Goal: Check status: Check status

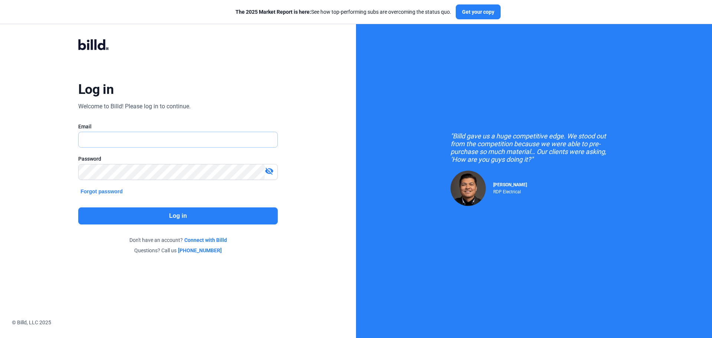
type input "[EMAIL_ADDRESS][DOMAIN_NAME]"
click at [153, 217] on button "Log in" at bounding box center [178, 215] width 200 height 17
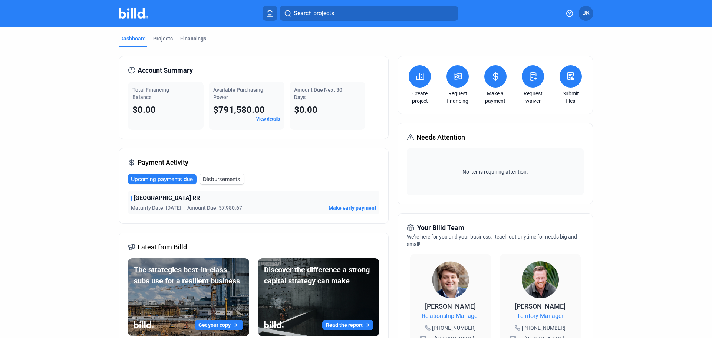
click at [178, 178] on span "Upcoming payments due" at bounding box center [162, 179] width 62 height 7
click at [159, 36] on div "Projects" at bounding box center [163, 38] width 20 height 7
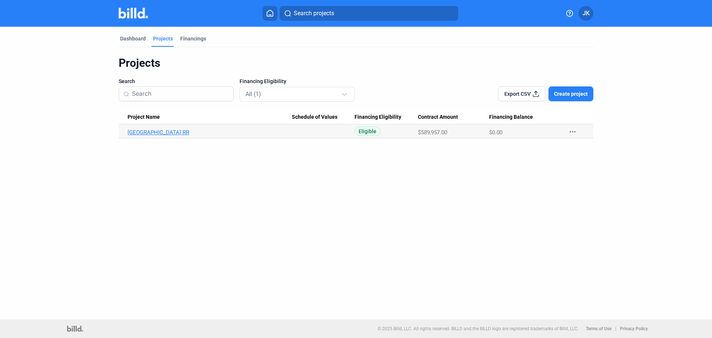
click at [183, 130] on link "[GEOGRAPHIC_DATA] RR" at bounding box center [210, 132] width 164 height 7
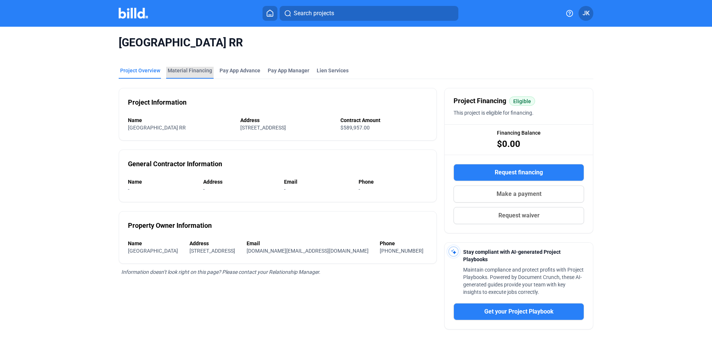
click at [196, 67] on div "Material Financing" at bounding box center [190, 70] width 45 height 7
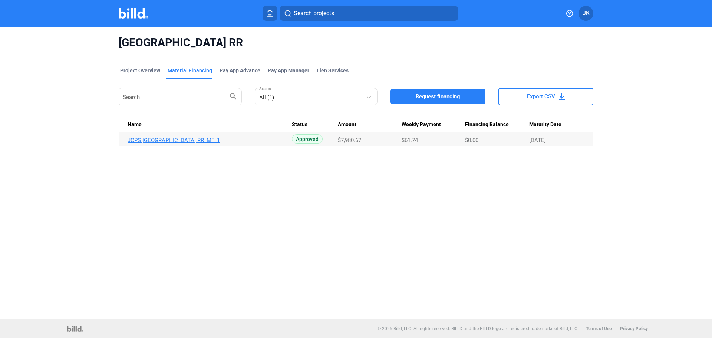
click at [200, 138] on link "JCPS [GEOGRAPHIC_DATA] RR_MF_1" at bounding box center [210, 140] width 164 height 7
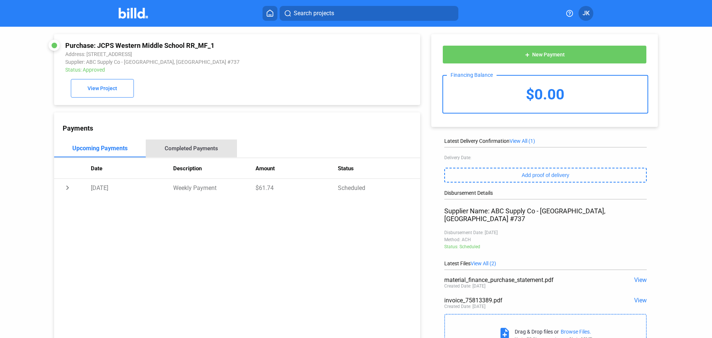
click at [197, 150] on div "Completed Payments" at bounding box center [191, 148] width 53 height 7
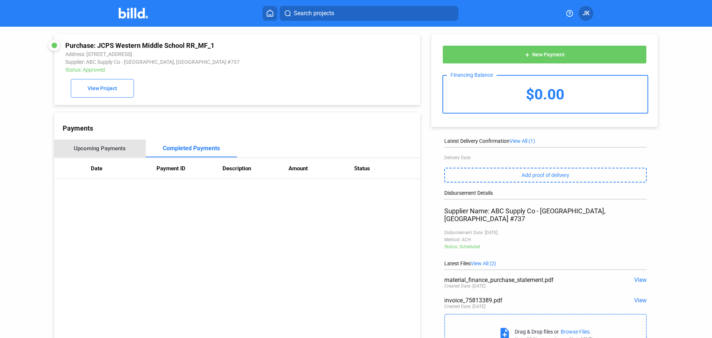
click at [102, 150] on div "Upcoming Payments" at bounding box center [100, 148] width 52 height 7
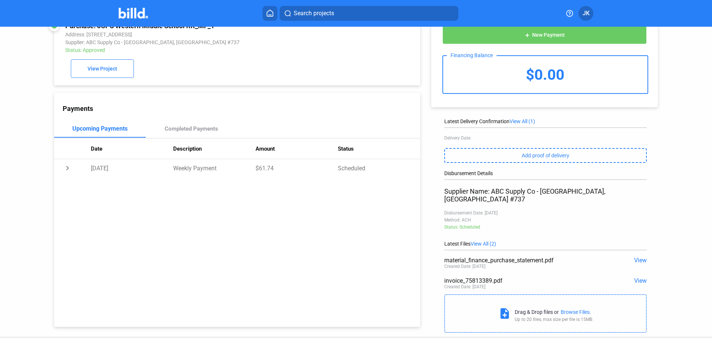
scroll to position [30, 0]
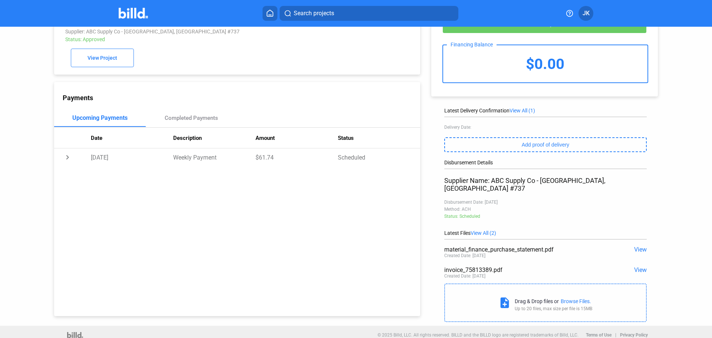
click at [636, 246] on span "View" at bounding box center [641, 249] width 13 height 7
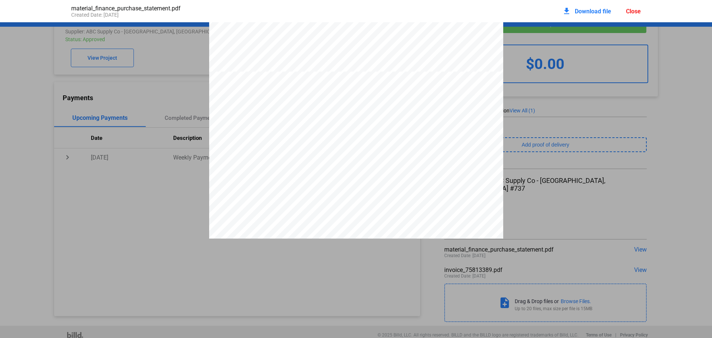
scroll to position [783, 0]
click at [578, 203] on div "PURCHASE STATEMENT This PURCHASE STATEMENT is being executed and delivered purs…" at bounding box center [356, 56] width 712 height 1633
click at [563, 204] on div "PURCHASE STATEMENT This PURCHASE STATEMENT is being executed and delivered purs…" at bounding box center [356, 56] width 712 height 1633
click at [544, 239] on pdf-viewer "PURCHASE STATEMENT This PURCHASE STATEMENT is being executed and delivered purs…" at bounding box center [356, 157] width 712 height 270
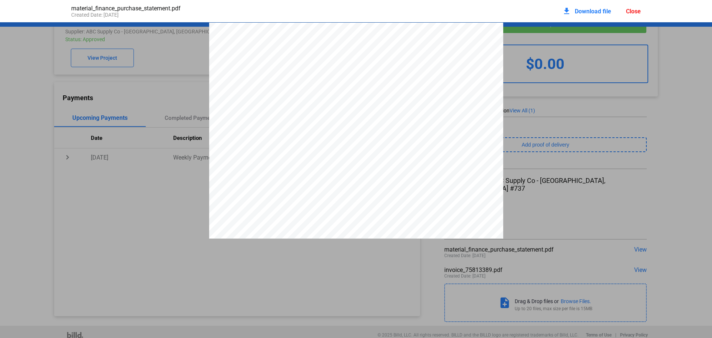
drag, startPoint x: 146, startPoint y: 272, endPoint x: 147, endPoint y: 264, distance: 8.3
click at [146, 271] on pdf-viewer "PURCHASE STATEMENT This PURCHASE STATEMENT is being executed and delivered purs…" at bounding box center [356, 157] width 712 height 270
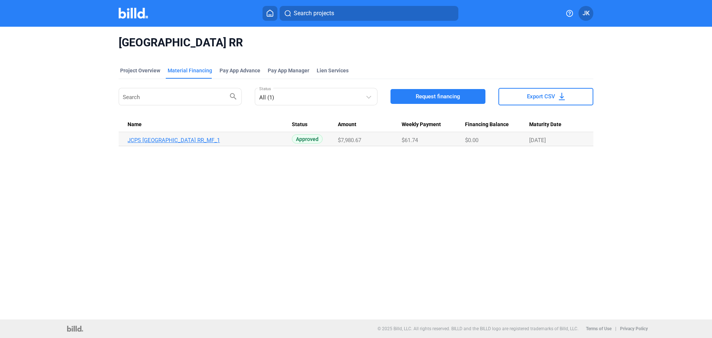
click at [192, 141] on link "JCPS [GEOGRAPHIC_DATA] RR_MF_1" at bounding box center [210, 140] width 164 height 7
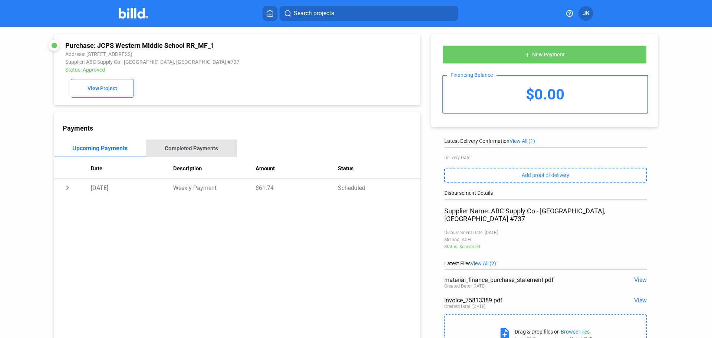
click at [188, 148] on div "Completed Payments" at bounding box center [191, 148] width 53 height 7
